Goal: Information Seeking & Learning: Learn about a topic

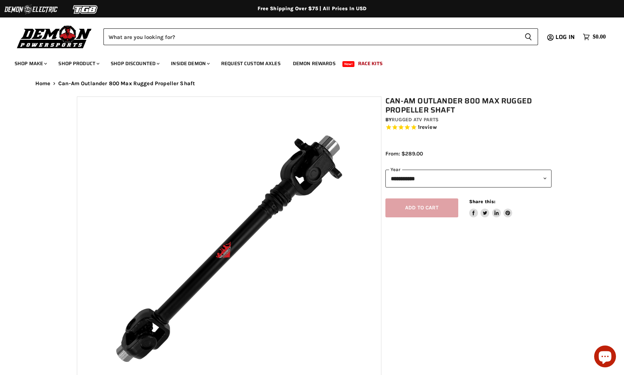
select select "******"
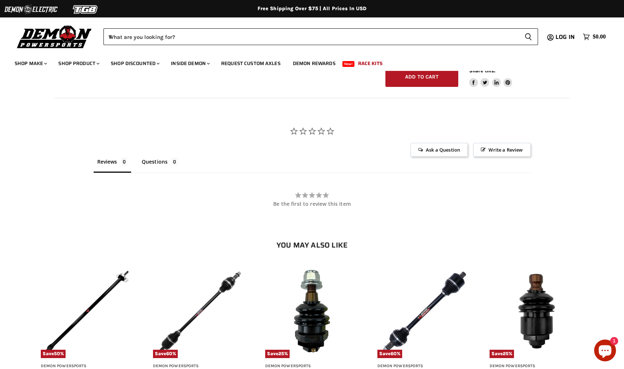
scroll to position [640, 0]
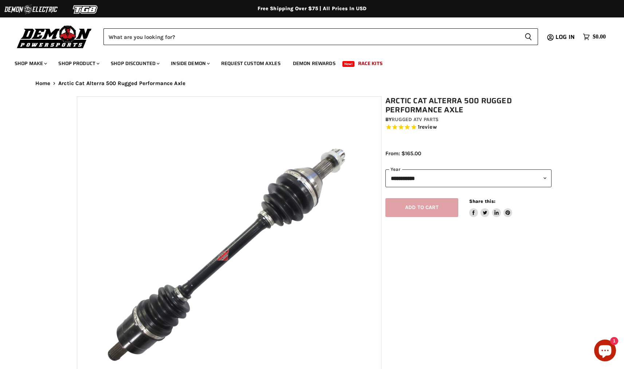
select select "******"
